Goal: Find specific page/section

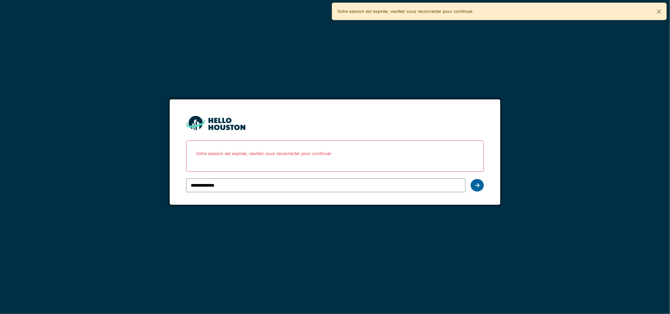
click at [478, 182] on icon at bounding box center [477, 184] width 5 height 5
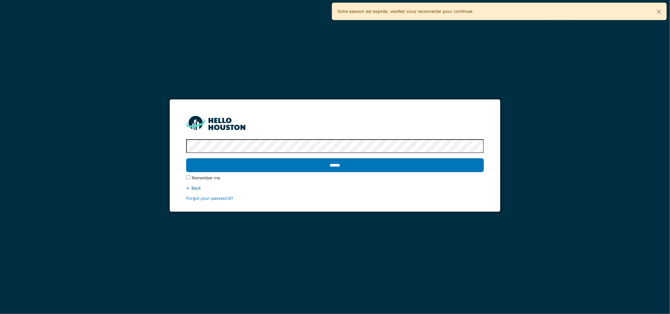
click at [434, 157] on div "******" at bounding box center [335, 165] width 298 height 19
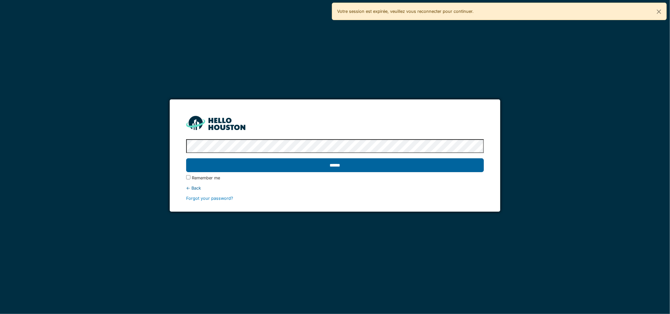
click at [432, 162] on input "******" at bounding box center [335, 165] width 298 height 14
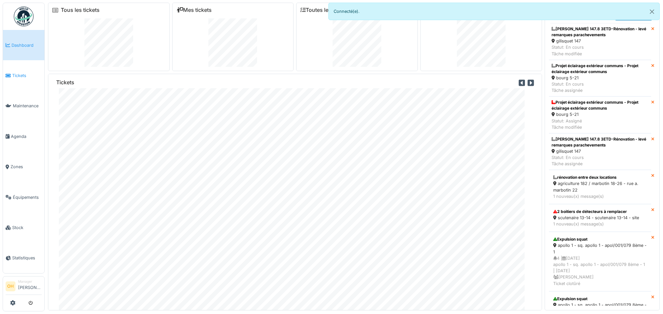
click at [14, 79] on link "Tickets" at bounding box center [23, 75] width 41 height 30
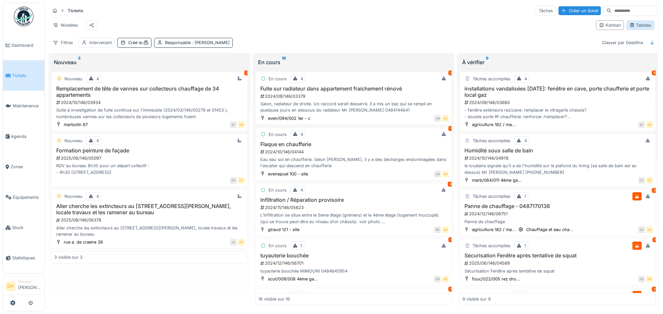
click at [630, 27] on icon at bounding box center [632, 25] width 4 height 4
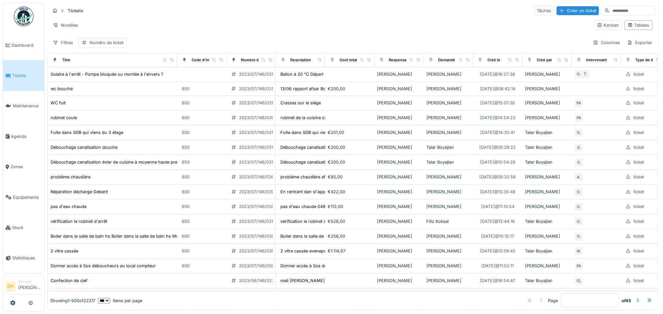
click at [619, 8] on input at bounding box center [632, 10] width 45 height 9
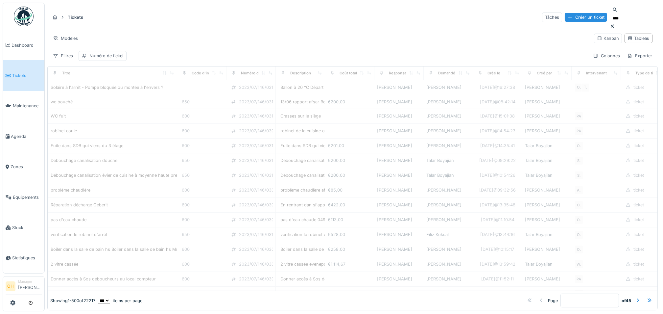
type input "*****"
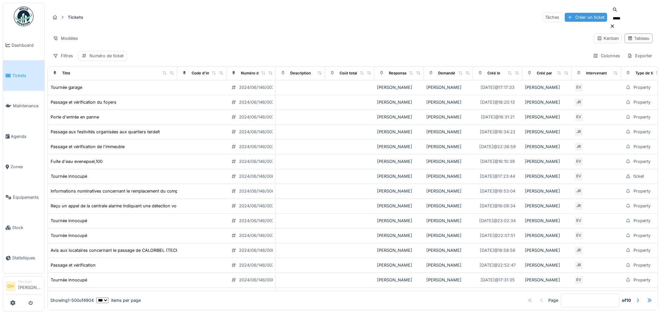
drag, startPoint x: 562, startPoint y: 10, endPoint x: 555, endPoint y: 11, distance: 7.0
click at [555, 11] on div "Tâches Créer un ticket *****" at bounding box center [598, 17] width 113 height 24
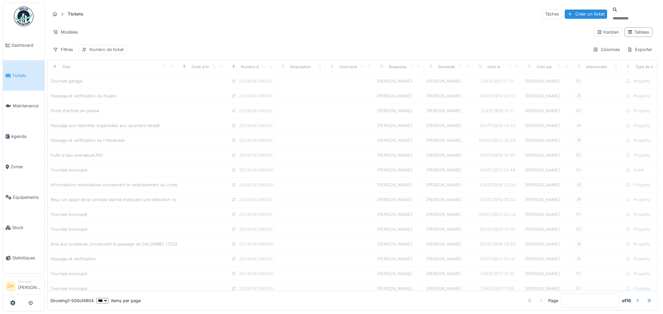
click at [108, 47] on div "Numéro de ticket" at bounding box center [106, 49] width 34 height 6
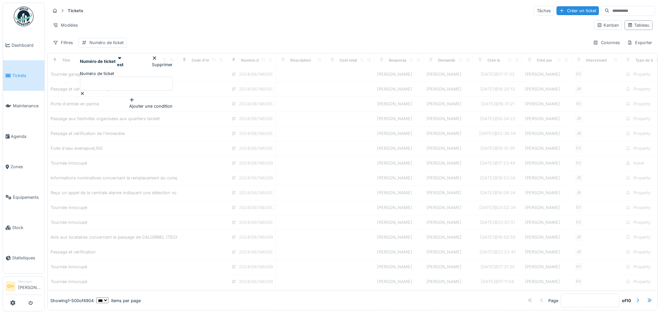
click at [114, 74] on label "Numéro de ticket" at bounding box center [97, 73] width 34 height 6
click at [129, 77] on ticket_Q5NDg "Numéro de ticket" at bounding box center [126, 84] width 93 height 14
click at [114, 76] on label "Numéro de ticket" at bounding box center [97, 73] width 34 height 6
click at [129, 77] on ticket_Q5NDg "Numéro de ticket" at bounding box center [126, 84] width 93 height 14
click at [122, 60] on icon at bounding box center [119, 58] width 5 height 4
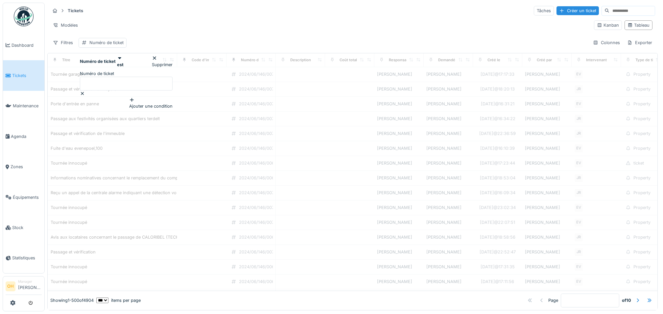
click at [93, 96] on div "Numéro de ticket est Supprimer Numéro de ticket Ajouter une condition" at bounding box center [126, 104] width 95 height 99
click at [99, 77] on label "Numéro de ticket" at bounding box center [97, 73] width 34 height 6
click at [99, 79] on ticket_Q5NDg "Numéro de ticket" at bounding box center [126, 84] width 93 height 14
type ticket_Q5NDg "**********"
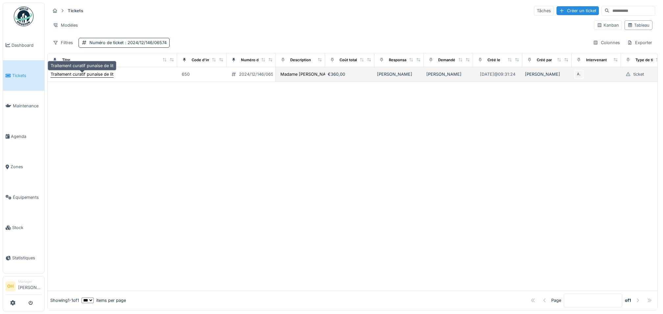
click at [105, 73] on div "Traitement curatif punaise de lit" at bounding box center [82, 74] width 63 height 6
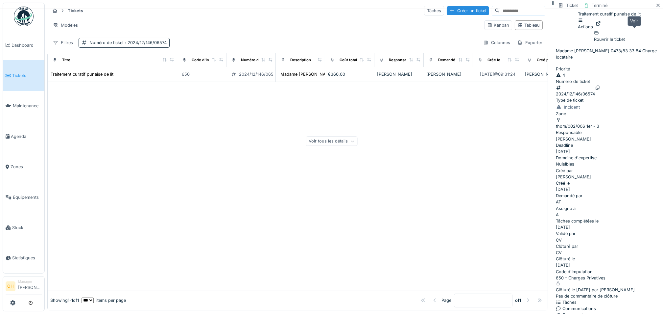
click at [601, 26] on icon at bounding box center [598, 23] width 5 height 4
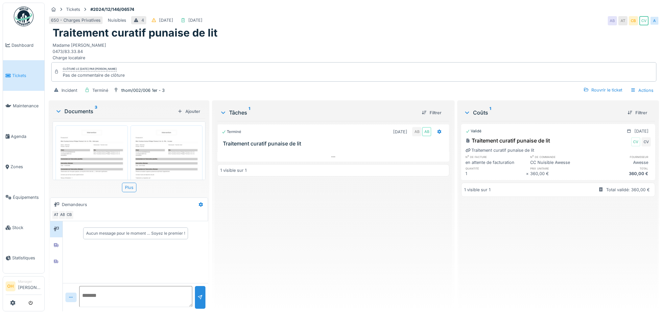
scroll to position [133, 0]
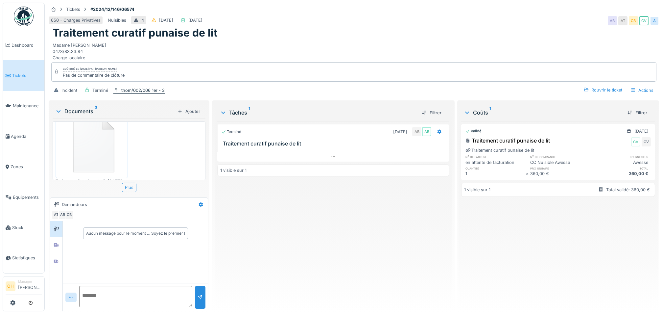
click at [131, 88] on div "thom/002/006 1er - 3" at bounding box center [142, 90] width 43 height 6
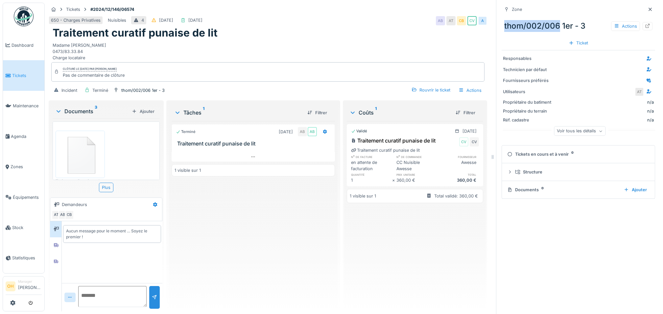
drag, startPoint x: 498, startPoint y: 27, endPoint x: 551, endPoint y: 24, distance: 53.4
click at [551, 24] on div "thom/002/006 1er - 3 Actions" at bounding box center [579, 25] width 154 height 17
copy div "thom/002/006"
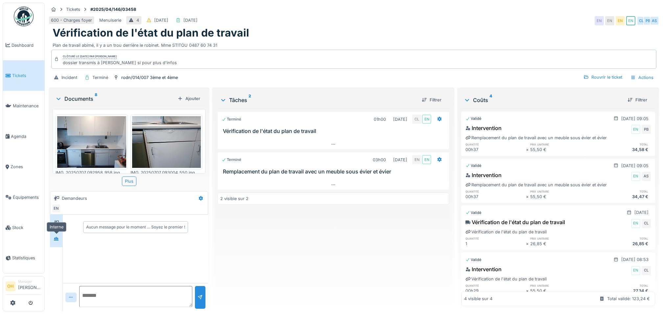
click at [54, 238] on icon at bounding box center [56, 238] width 5 height 4
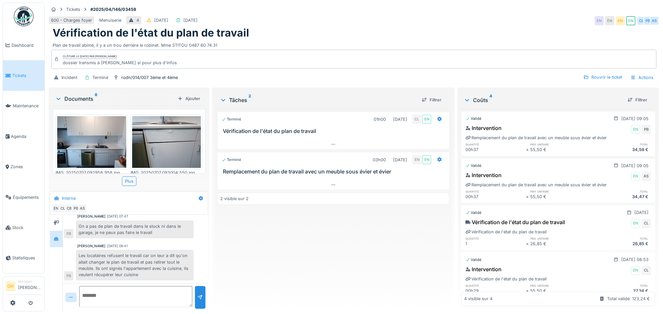
click at [168, 138] on img at bounding box center [166, 142] width 69 height 52
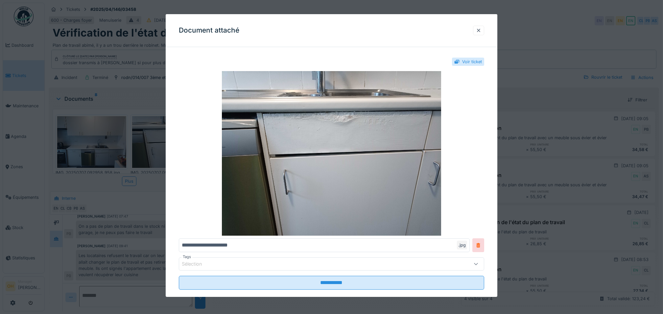
click at [480, 35] on div "Document attaché" at bounding box center [332, 30] width 332 height 33
click at [480, 26] on div at bounding box center [478, 31] width 11 height 10
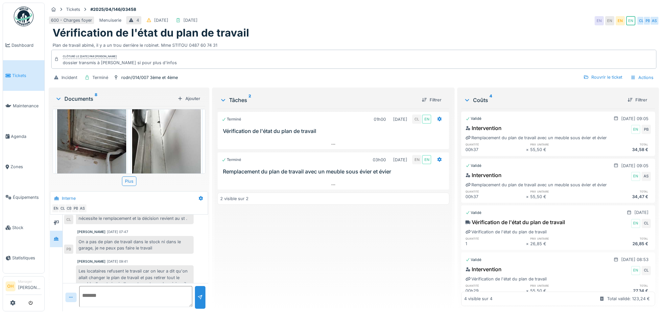
scroll to position [103, 0]
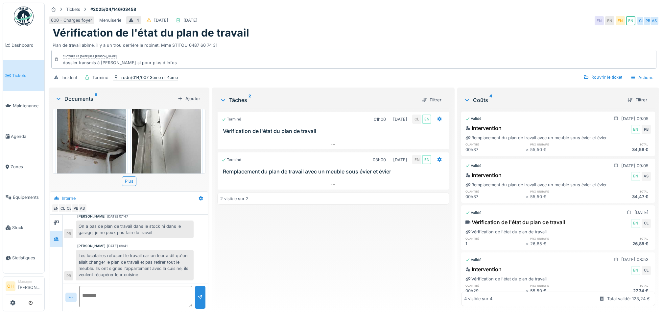
click at [139, 74] on div "rodn/014/007 3ème et 4ème" at bounding box center [149, 77] width 57 height 6
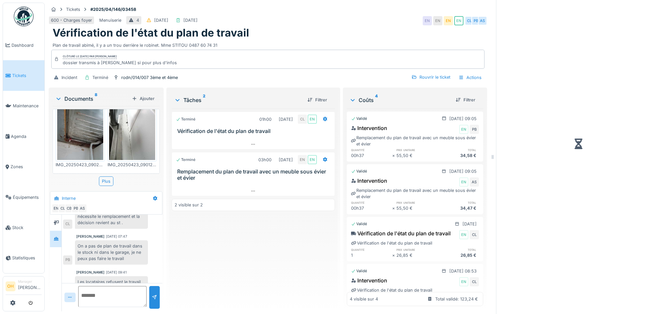
scroll to position [122, 0]
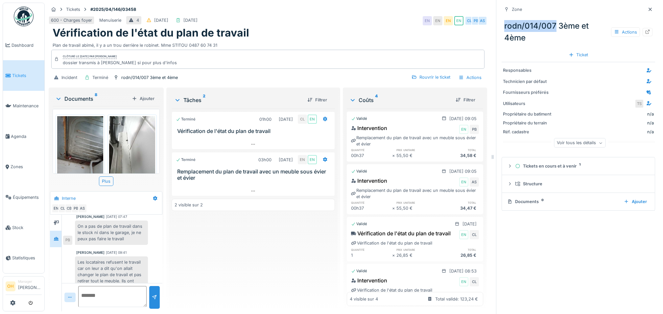
drag, startPoint x: 498, startPoint y: 19, endPoint x: 548, endPoint y: 17, distance: 50.0
click at [548, 17] on div "rodn/014/007 3ème et 4ème Actions" at bounding box center [579, 31] width 154 height 29
copy div "rodn/014/007"
click at [96, 122] on img at bounding box center [80, 146] width 46 height 61
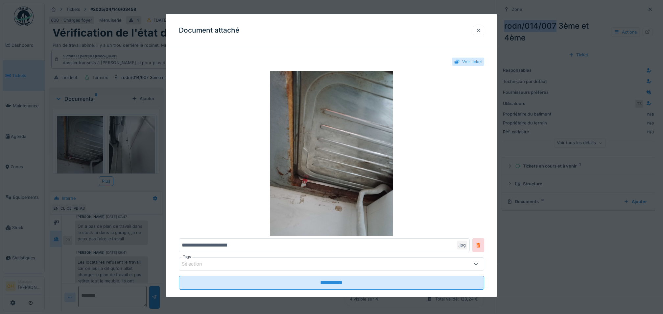
click at [481, 32] on div at bounding box center [478, 30] width 5 height 6
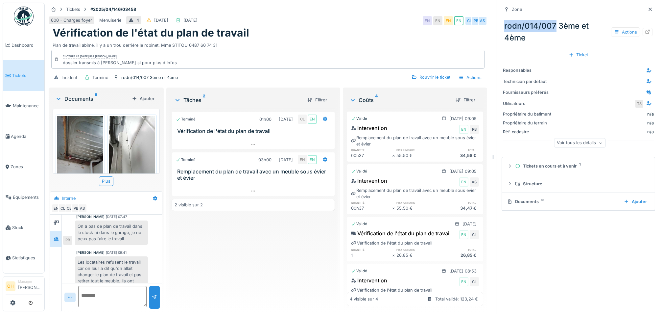
click at [127, 135] on img at bounding box center [132, 146] width 46 height 61
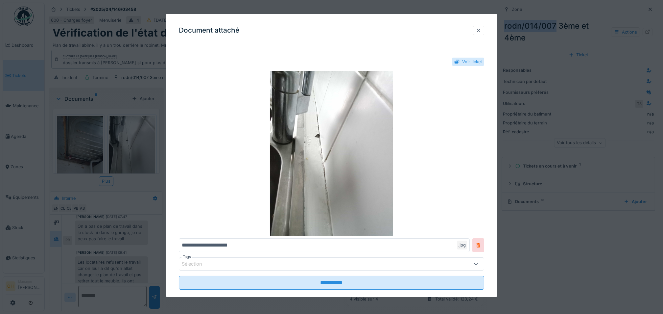
click at [484, 29] on div at bounding box center [478, 31] width 11 height 10
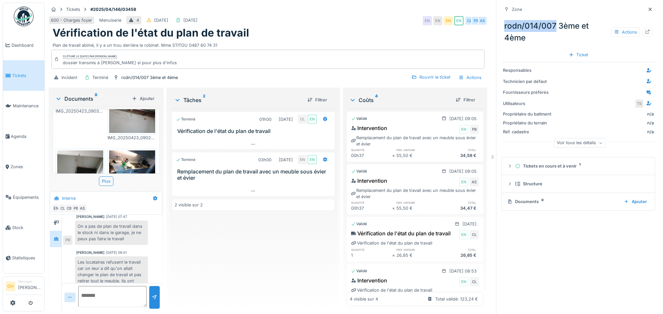
scroll to position [95, 0]
click at [94, 152] on img at bounding box center [80, 169] width 46 height 35
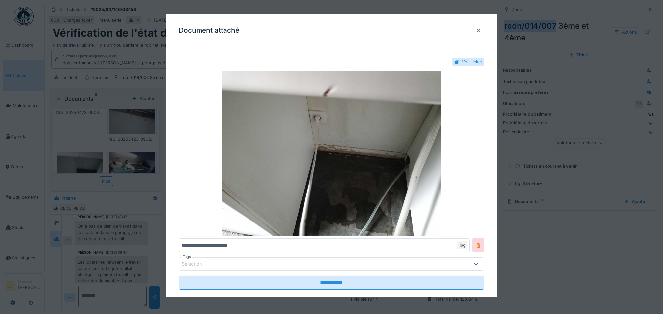
click at [481, 29] on div at bounding box center [478, 30] width 5 height 6
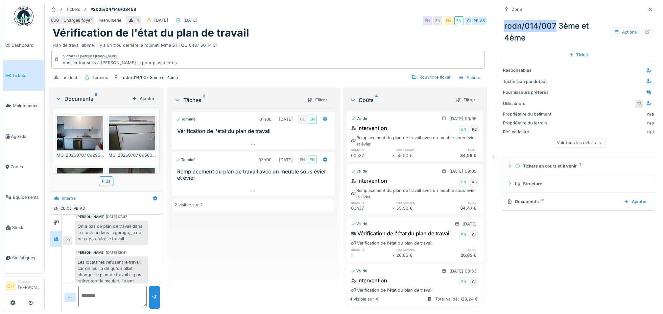
scroll to position [0, 0]
click at [123, 128] on img at bounding box center [132, 133] width 46 height 35
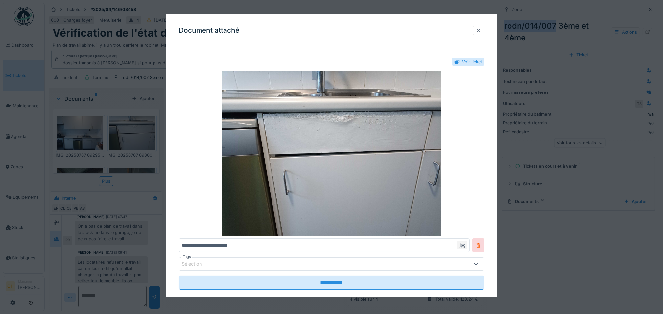
click at [481, 28] on div at bounding box center [478, 30] width 5 height 6
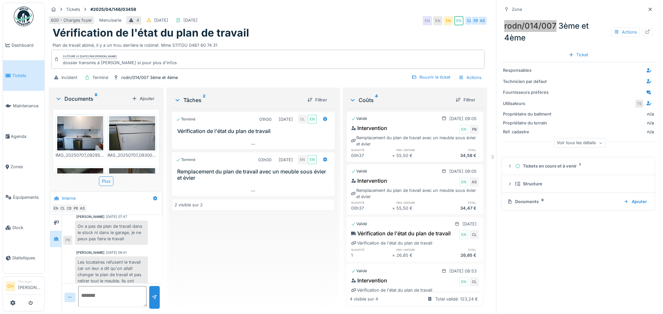
click at [649, 11] on icon at bounding box center [650, 9] width 3 height 3
